Goal: Navigation & Orientation: Find specific page/section

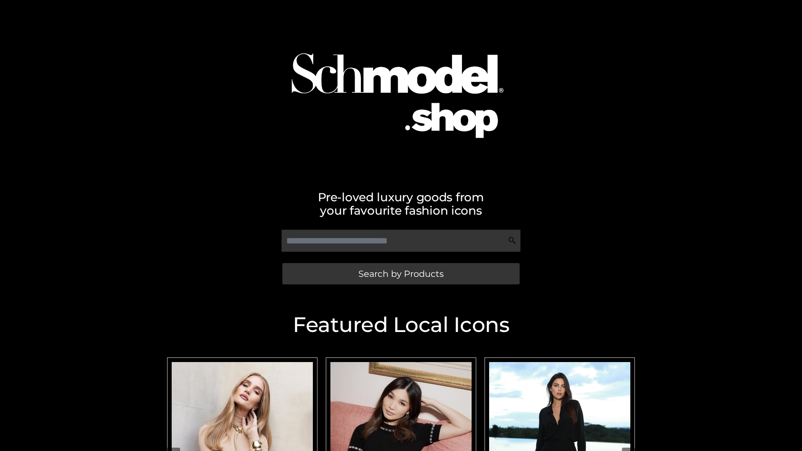
click at [401, 274] on span "Search by Products" at bounding box center [400, 273] width 85 height 9
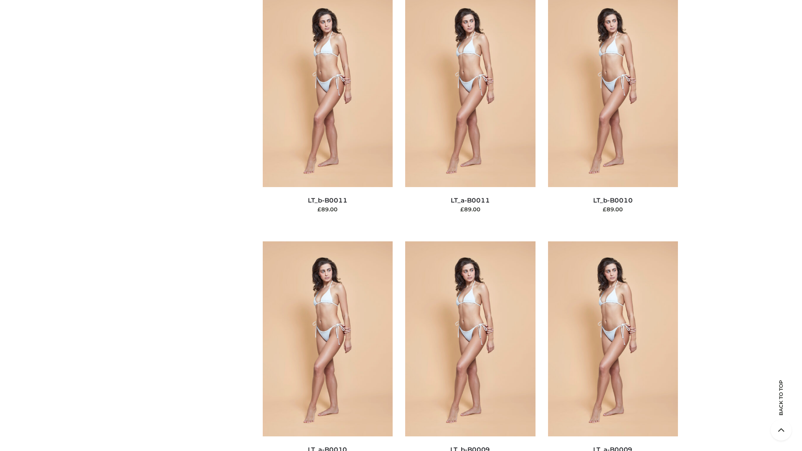
scroll to position [3751, 0]
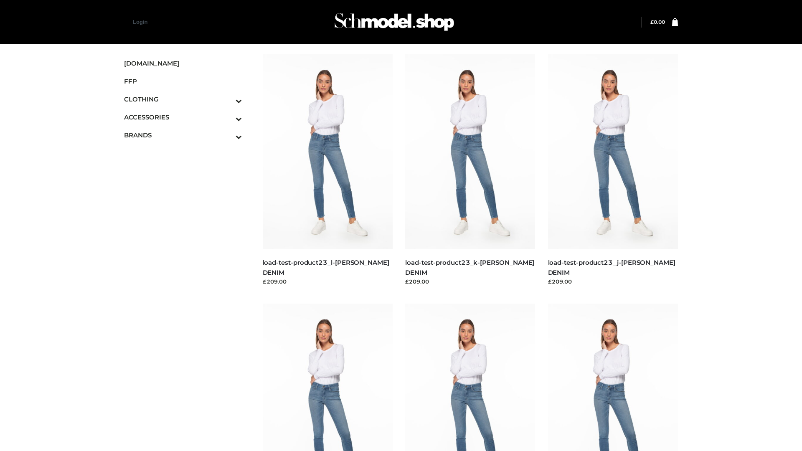
scroll to position [733, 0]
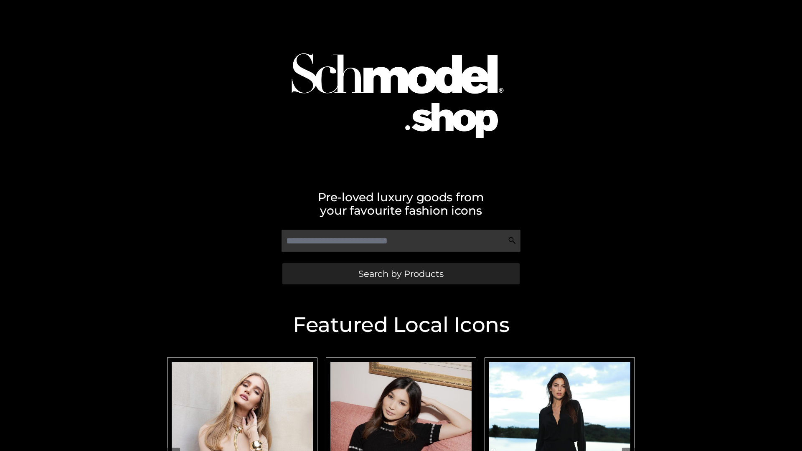
click at [401, 274] on span "Search by Products" at bounding box center [400, 273] width 85 height 9
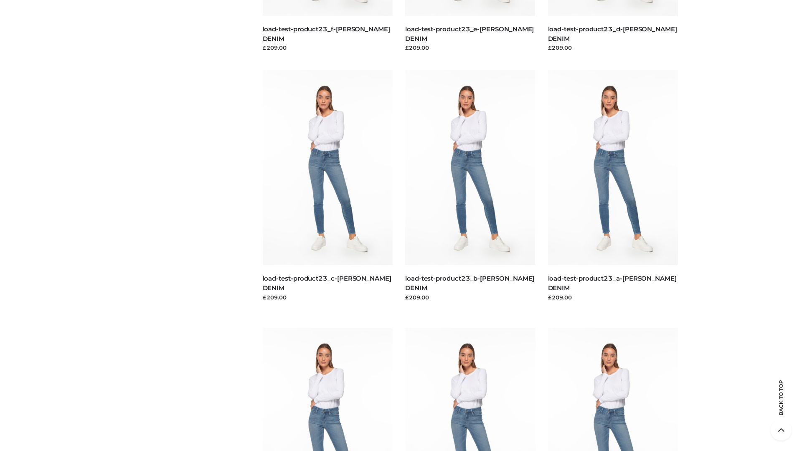
scroll to position [1739, 0]
